Goal: Navigation & Orientation: Find specific page/section

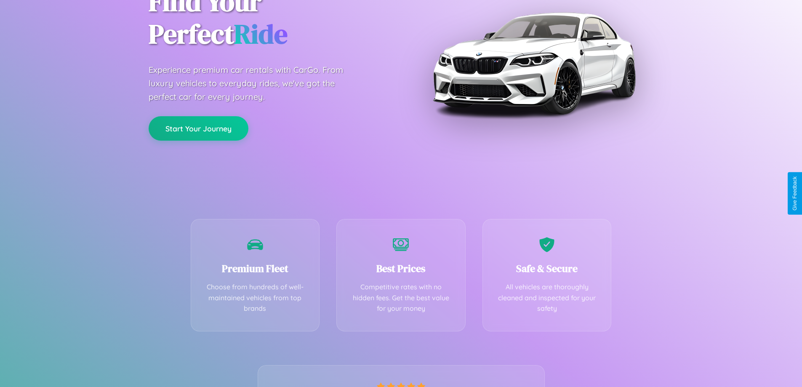
scroll to position [166, 0]
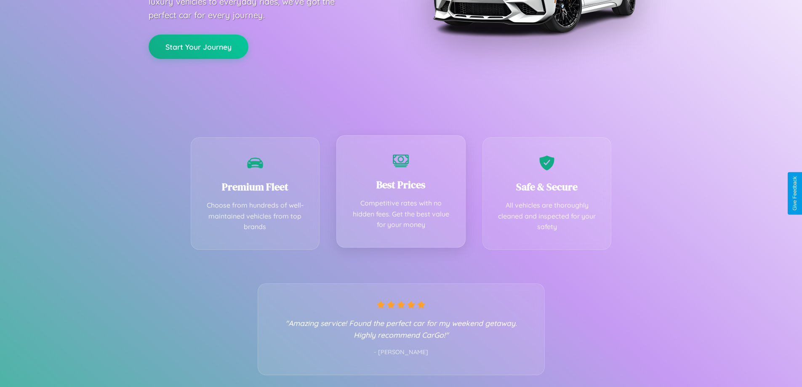
click at [401, 193] on div "Best Prices Competitive rates with no hidden fees. Get the best value for your …" at bounding box center [400, 191] width 129 height 112
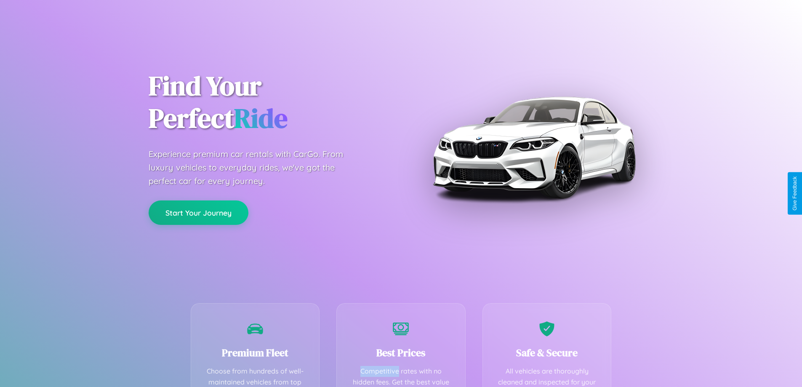
scroll to position [245, 0]
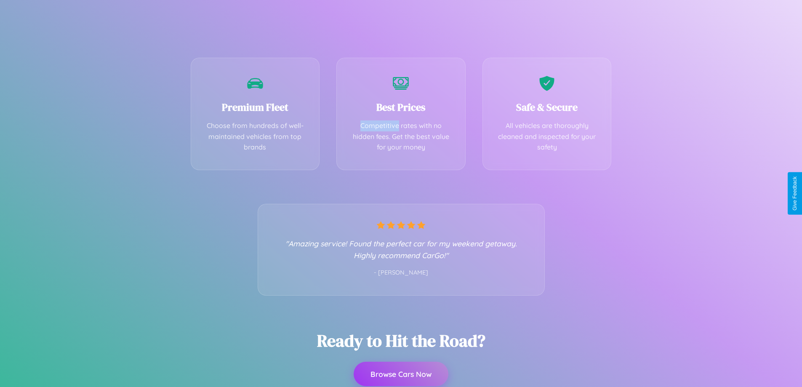
click at [401, 375] on button "Browse Cars Now" at bounding box center [401, 374] width 95 height 24
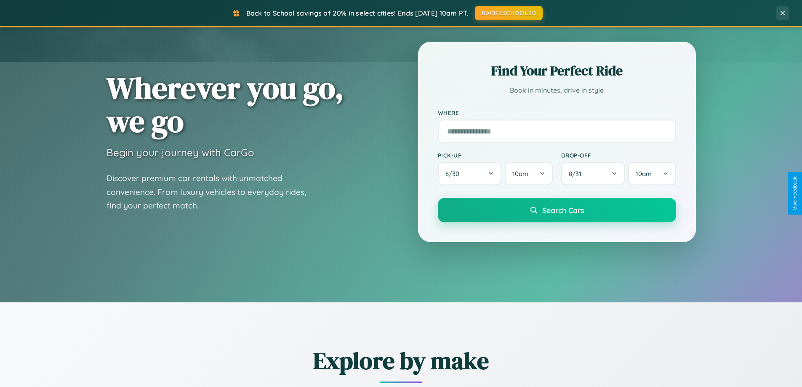
scroll to position [579, 0]
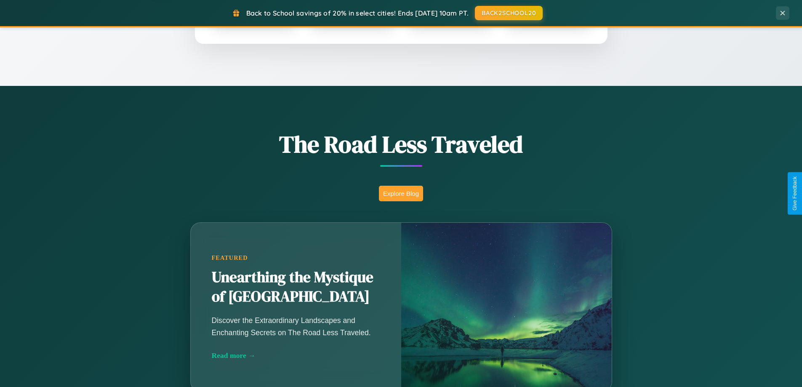
click at [401, 193] on button "Explore Blog" at bounding box center [401, 194] width 44 height 16
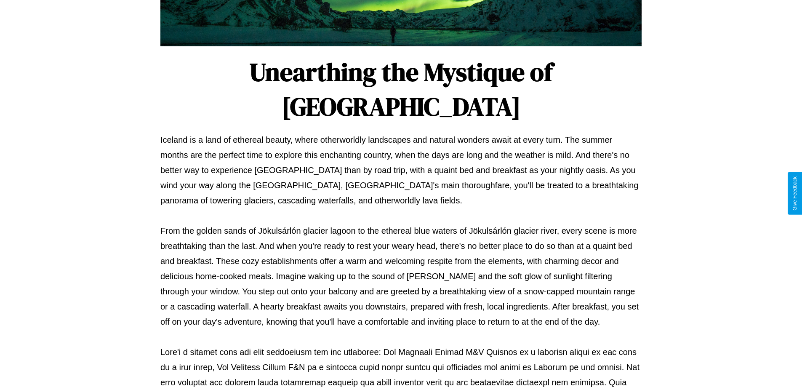
scroll to position [272, 0]
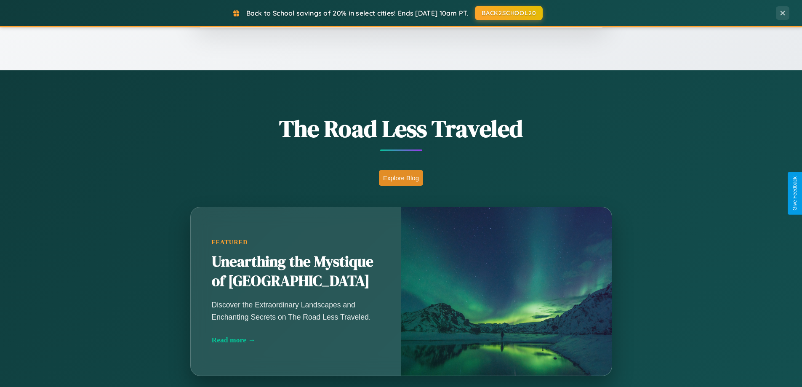
scroll to position [579, 0]
